Goal: Use online tool/utility: Utilize a website feature to perform a specific function

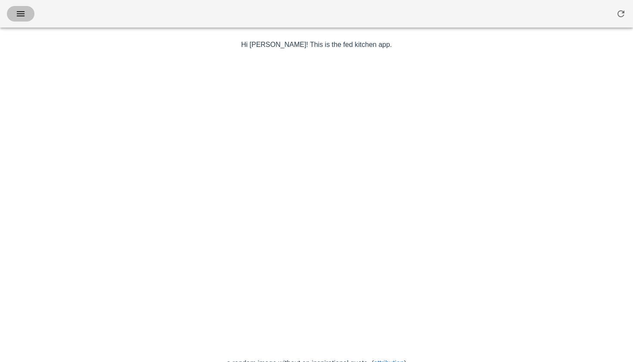
click at [23, 17] on icon "button" at bounding box center [21, 14] width 10 height 10
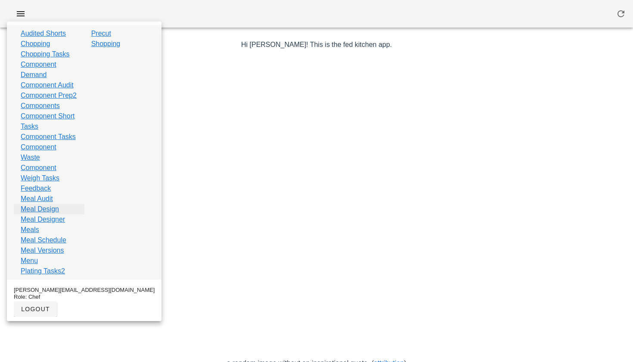
click at [54, 215] on link "Meal Design" at bounding box center [40, 209] width 38 height 10
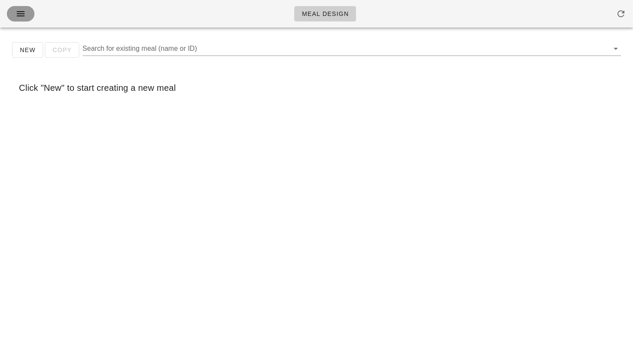
click at [22, 12] on icon "button" at bounding box center [21, 14] width 10 height 10
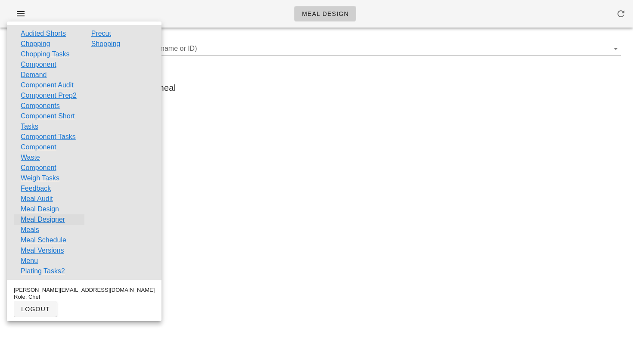
click at [32, 225] on link "Meal Designer" at bounding box center [43, 220] width 44 height 10
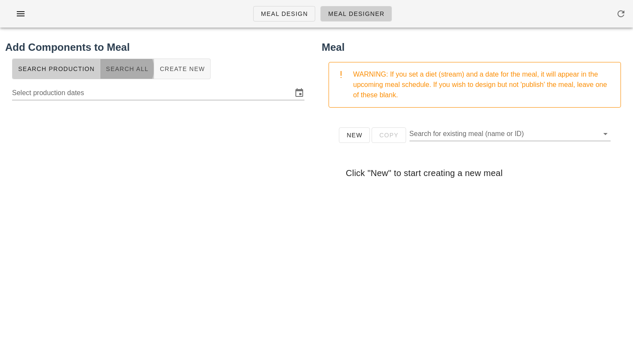
click at [132, 68] on span "Search All" at bounding box center [127, 68] width 43 height 7
click at [121, 93] on input "text" at bounding box center [151, 92] width 279 height 14
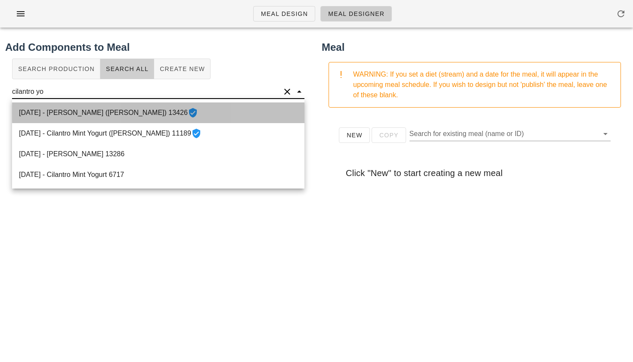
click at [106, 115] on div "[DATE] - [PERSON_NAME] ([PERSON_NAME]) 13426" at bounding box center [158, 113] width 293 height 21
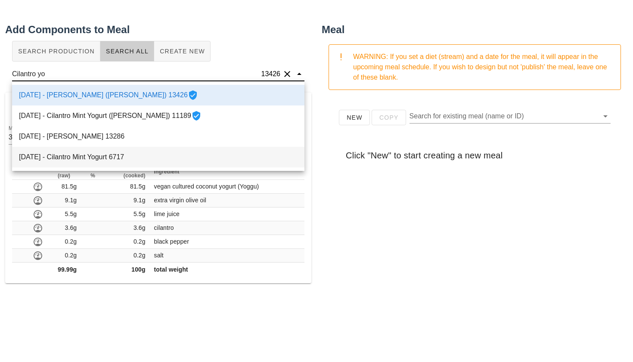
scroll to position [17, 0]
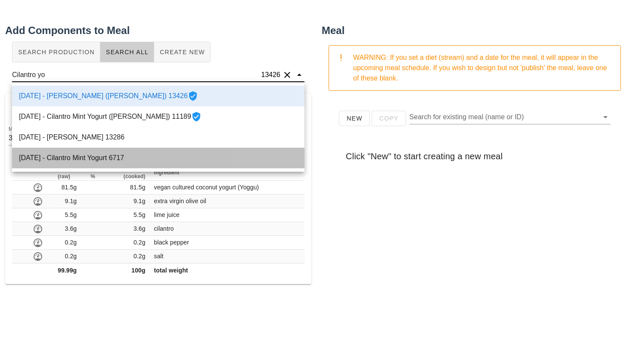
click at [106, 156] on div "[DATE] - Cilantro Mint Yogurt 6717" at bounding box center [158, 158] width 293 height 21
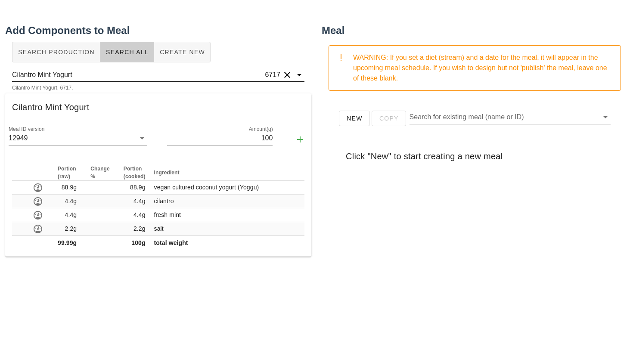
type input "Cilantro Mint Yogurt"
